Goal: Check status: Check status

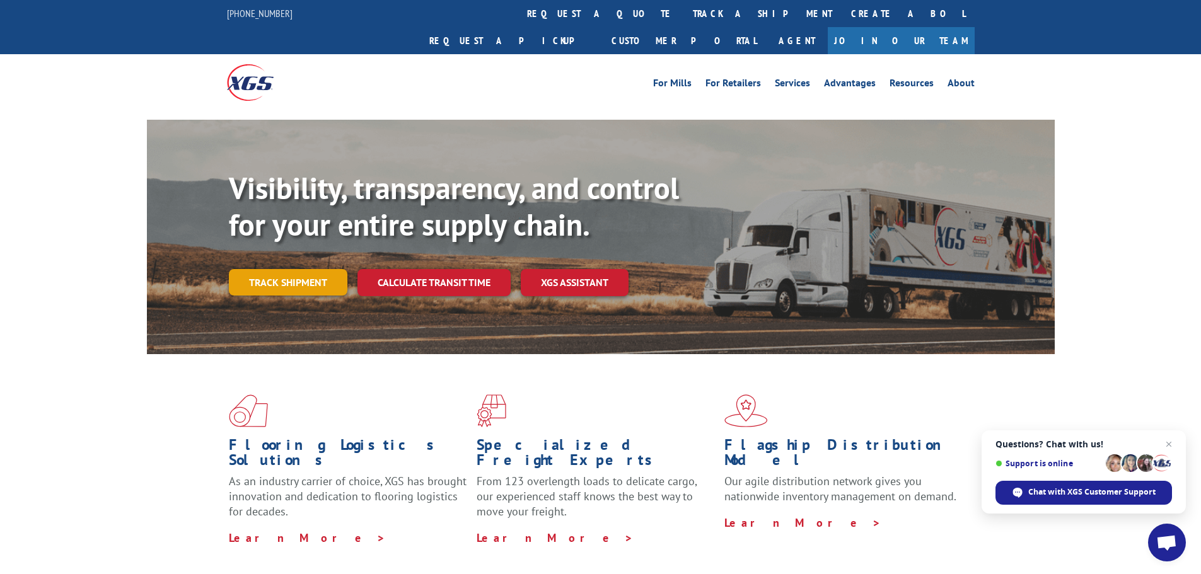
click at [281, 269] on link "Track shipment" at bounding box center [288, 282] width 119 height 26
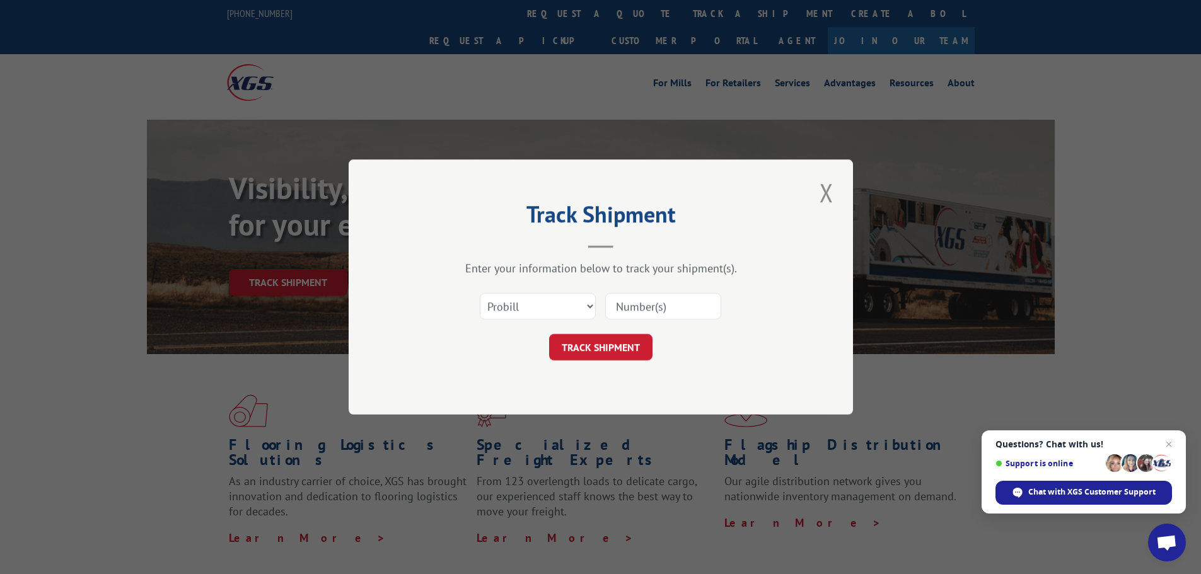
paste input "5950795"
type input "5950795"
click at [609, 352] on button "TRACK SHIPMENT" at bounding box center [600, 347] width 103 height 26
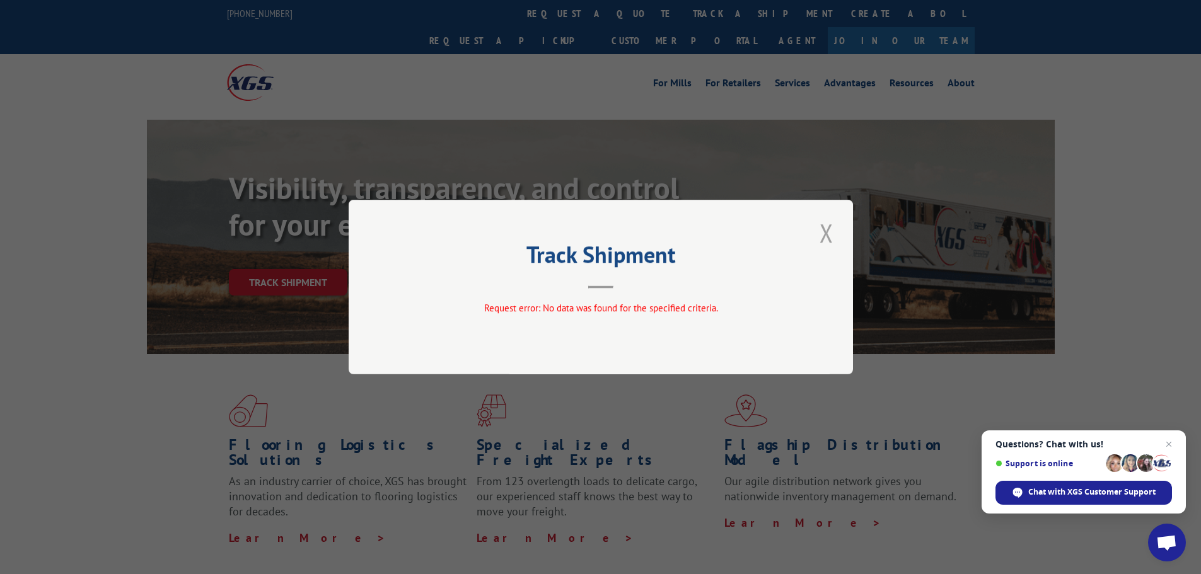
click at [824, 236] on button "Close modal" at bounding box center [826, 233] width 21 height 35
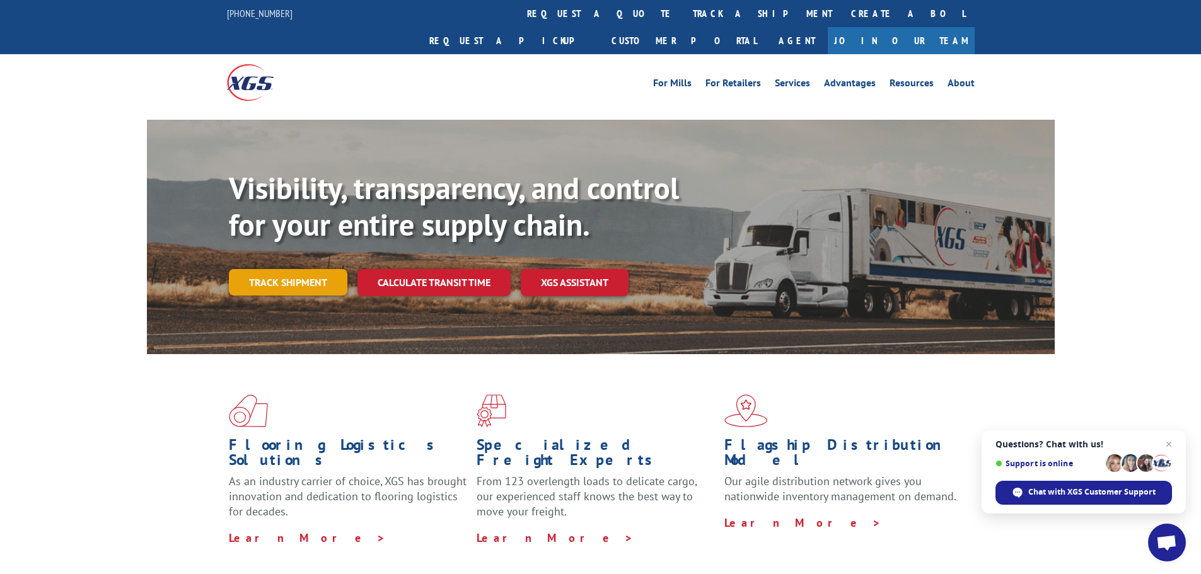
click at [276, 269] on link "Track shipment" at bounding box center [288, 282] width 119 height 26
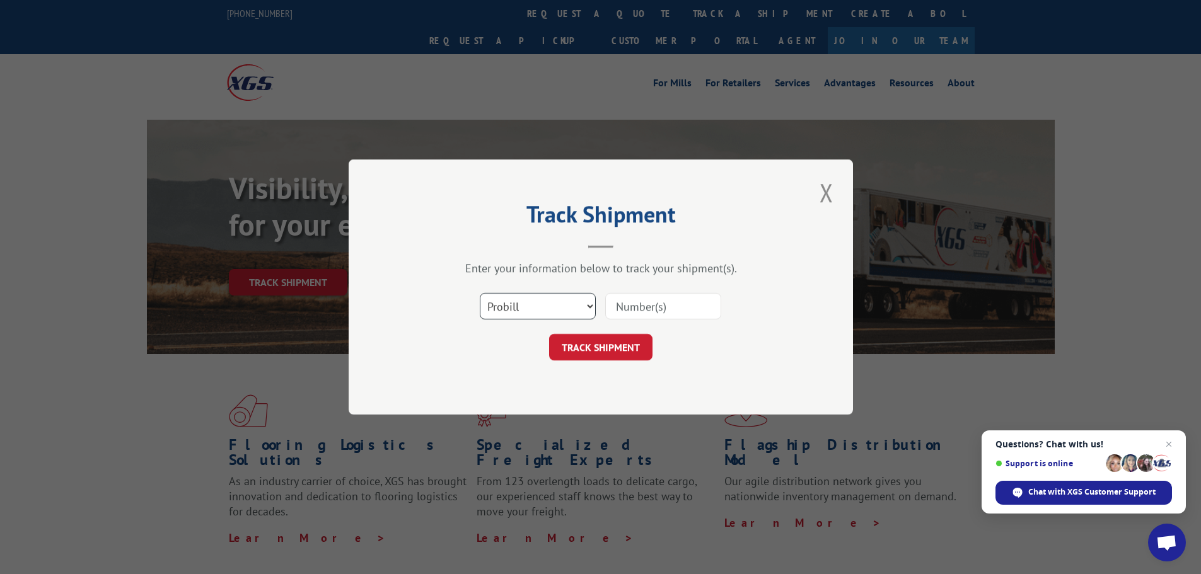
click at [580, 306] on select "Select category... Probill BOL PO" at bounding box center [538, 306] width 116 height 26
select select "bol"
click at [480, 293] on select "Select category... Probill BOL PO" at bounding box center [538, 306] width 116 height 26
paste input "5950795"
type input "5950795"
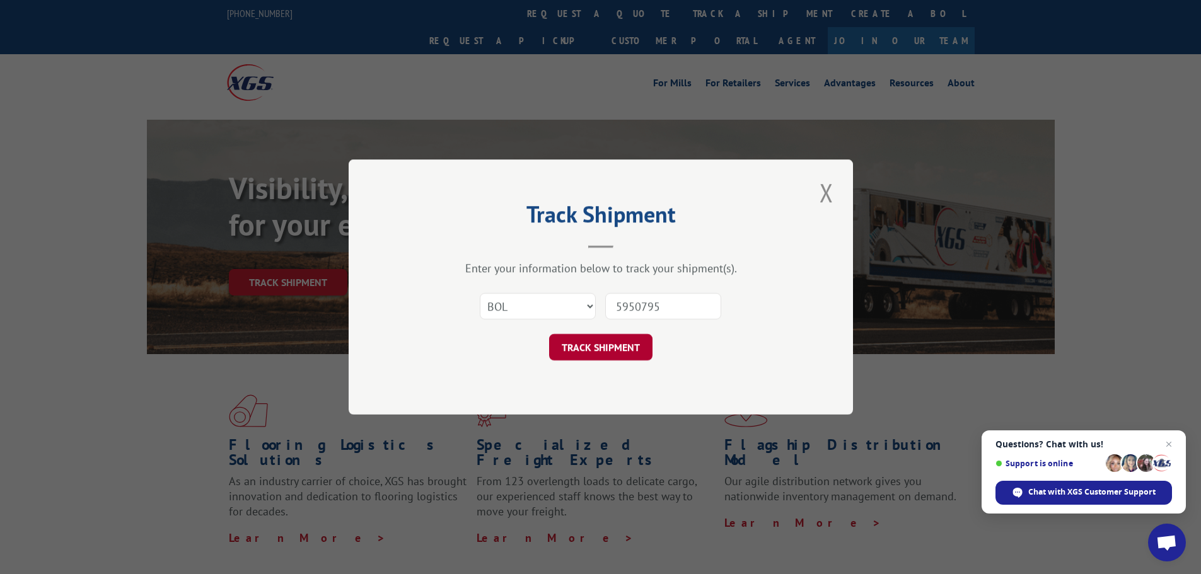
click at [629, 352] on button "TRACK SHIPMENT" at bounding box center [600, 347] width 103 height 26
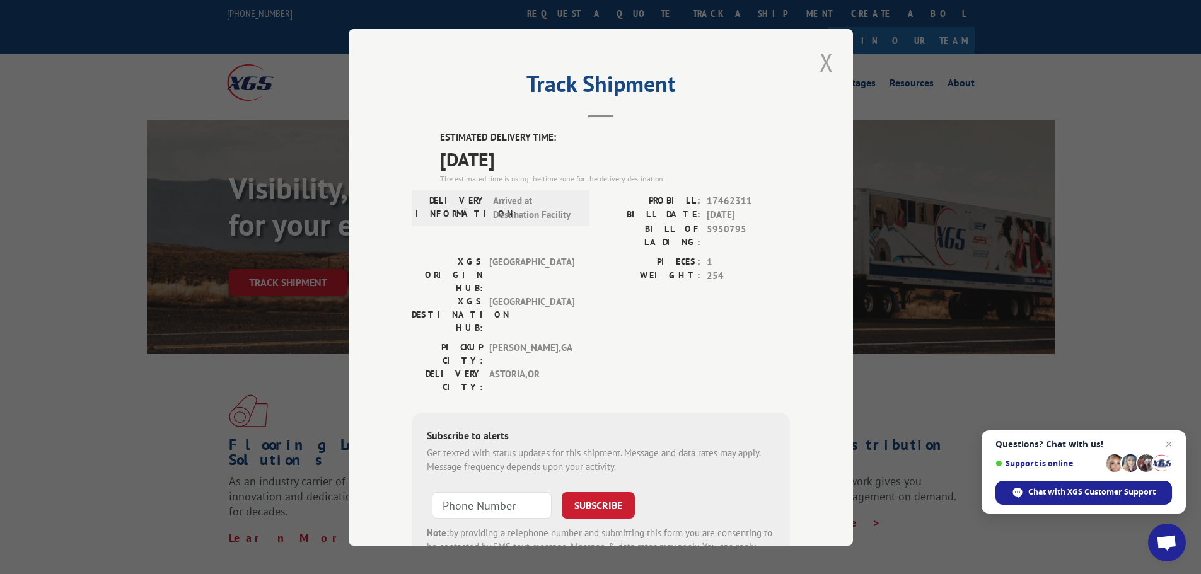
click at [825, 55] on button "Close modal" at bounding box center [826, 62] width 21 height 35
